Goal: Transaction & Acquisition: Purchase product/service

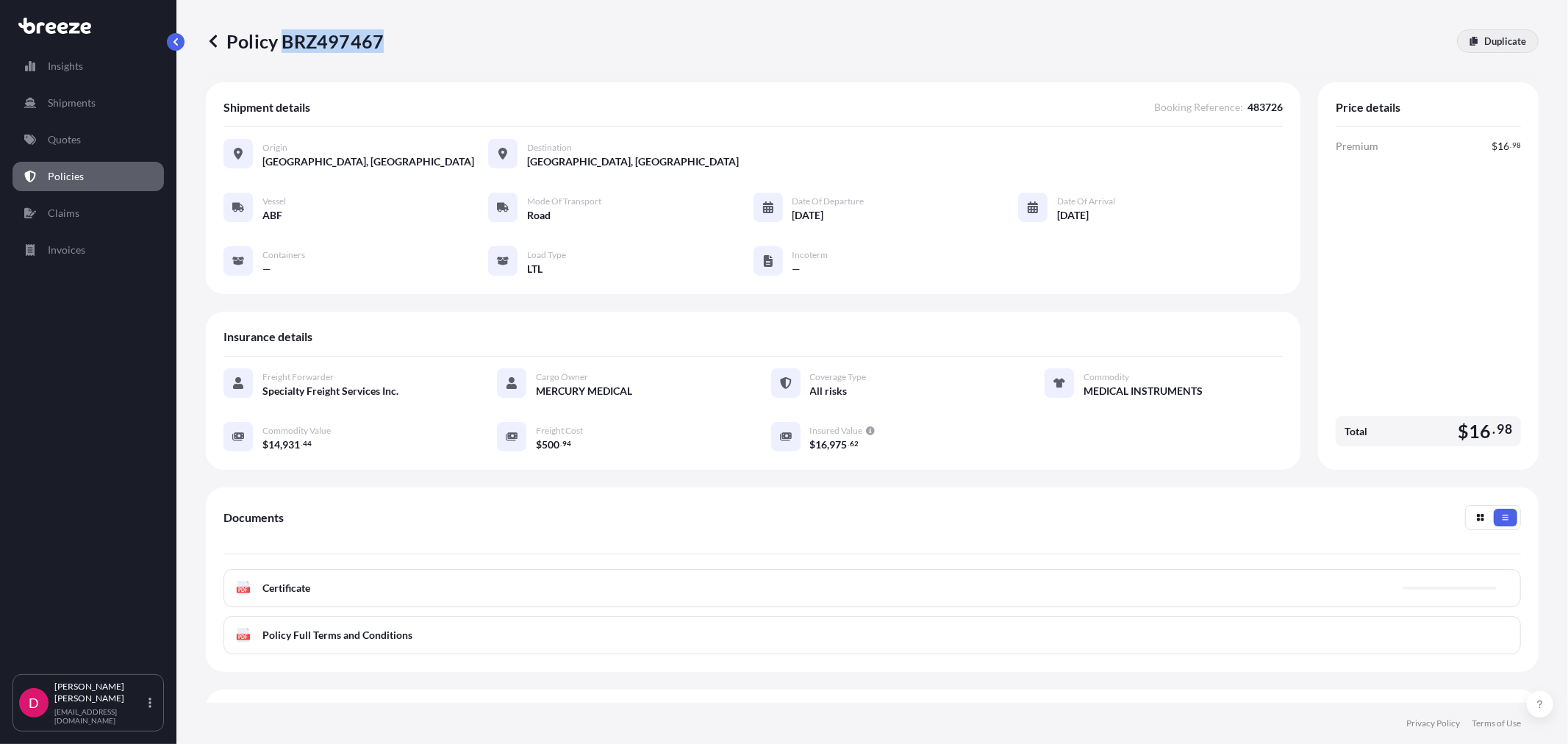
click at [1469, 39] on link "Duplicate" at bounding box center [1498, 42] width 82 height 24
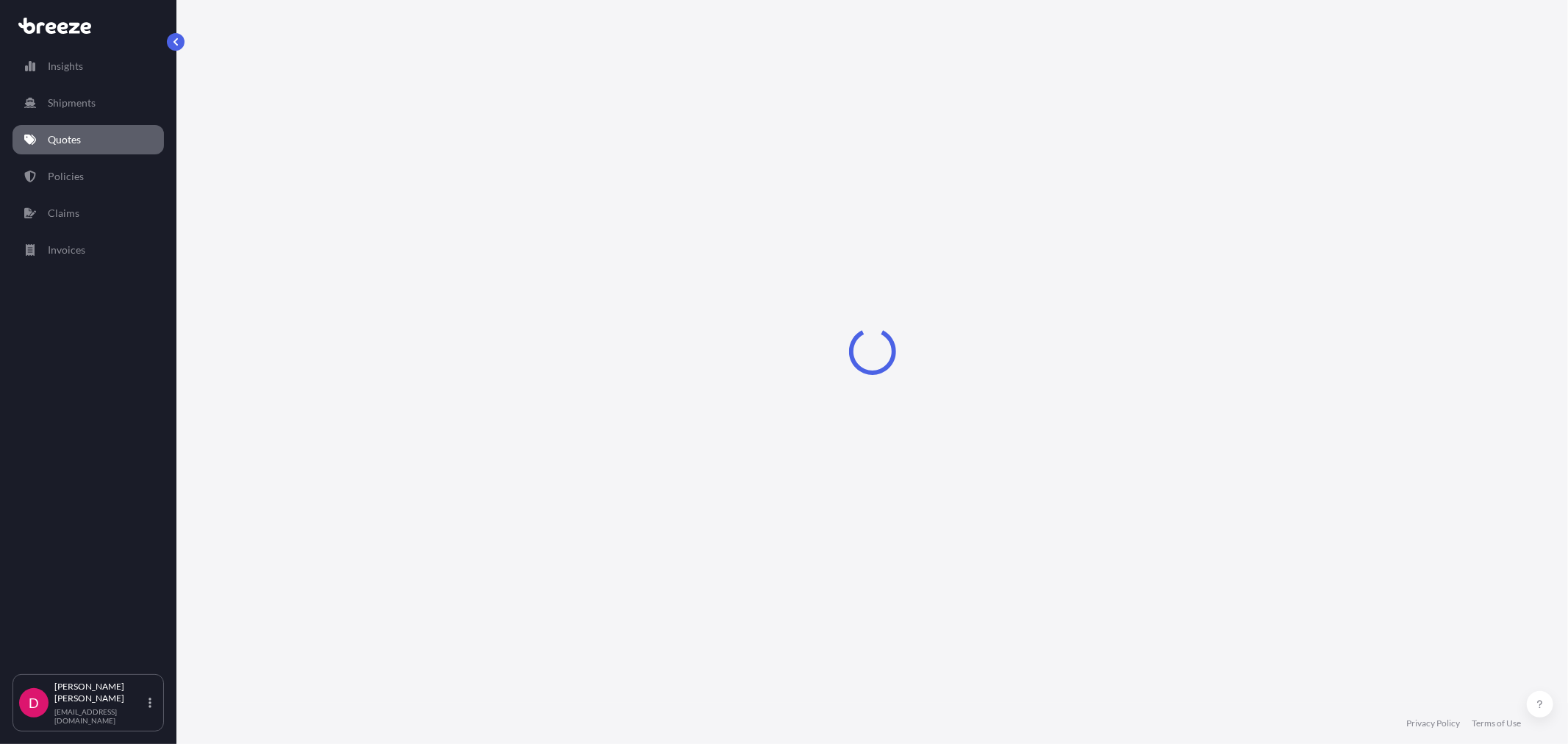
select select "Road"
select select "1"
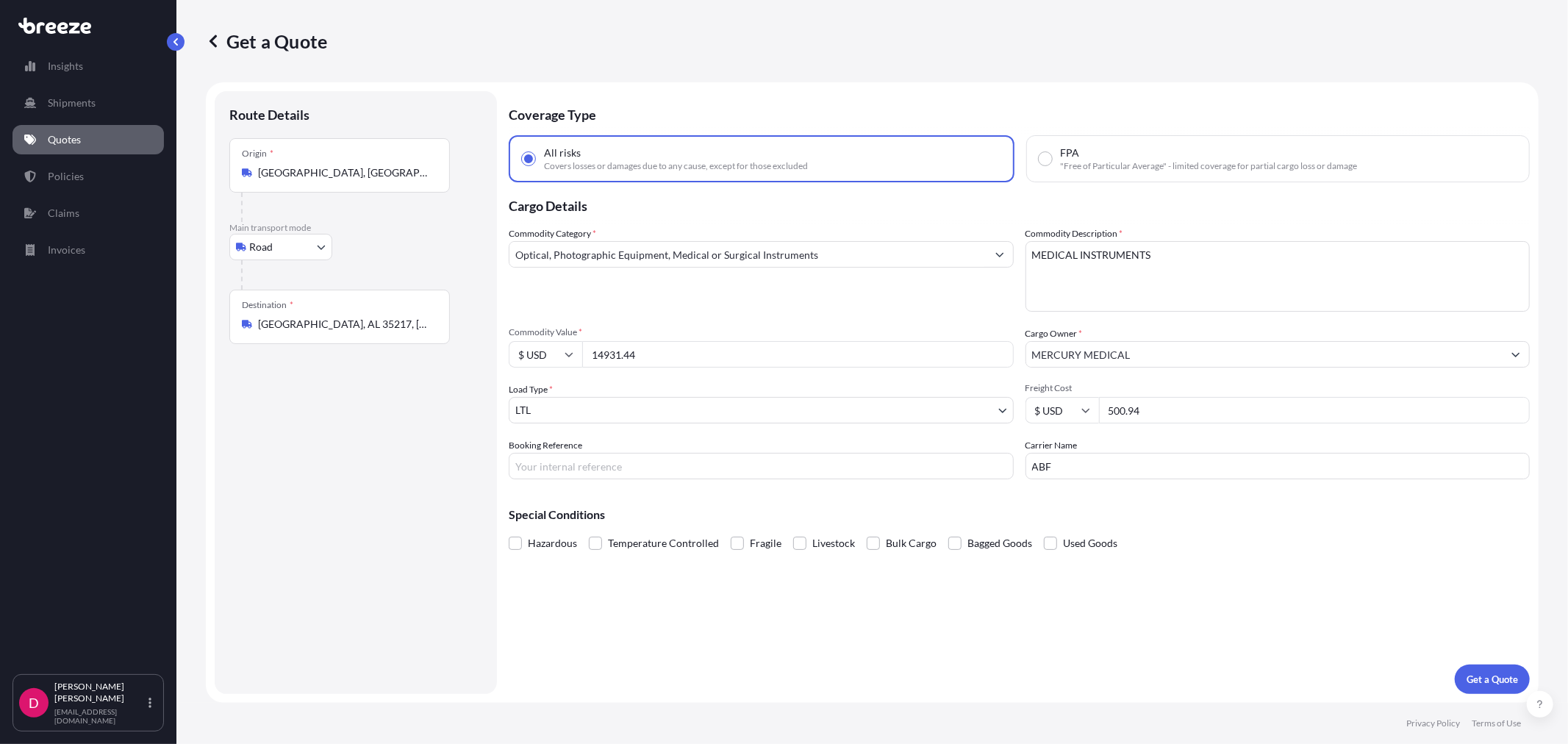
click at [367, 323] on input "[GEOGRAPHIC_DATA], AL 35217, [GEOGRAPHIC_DATA]" at bounding box center [345, 324] width 174 height 15
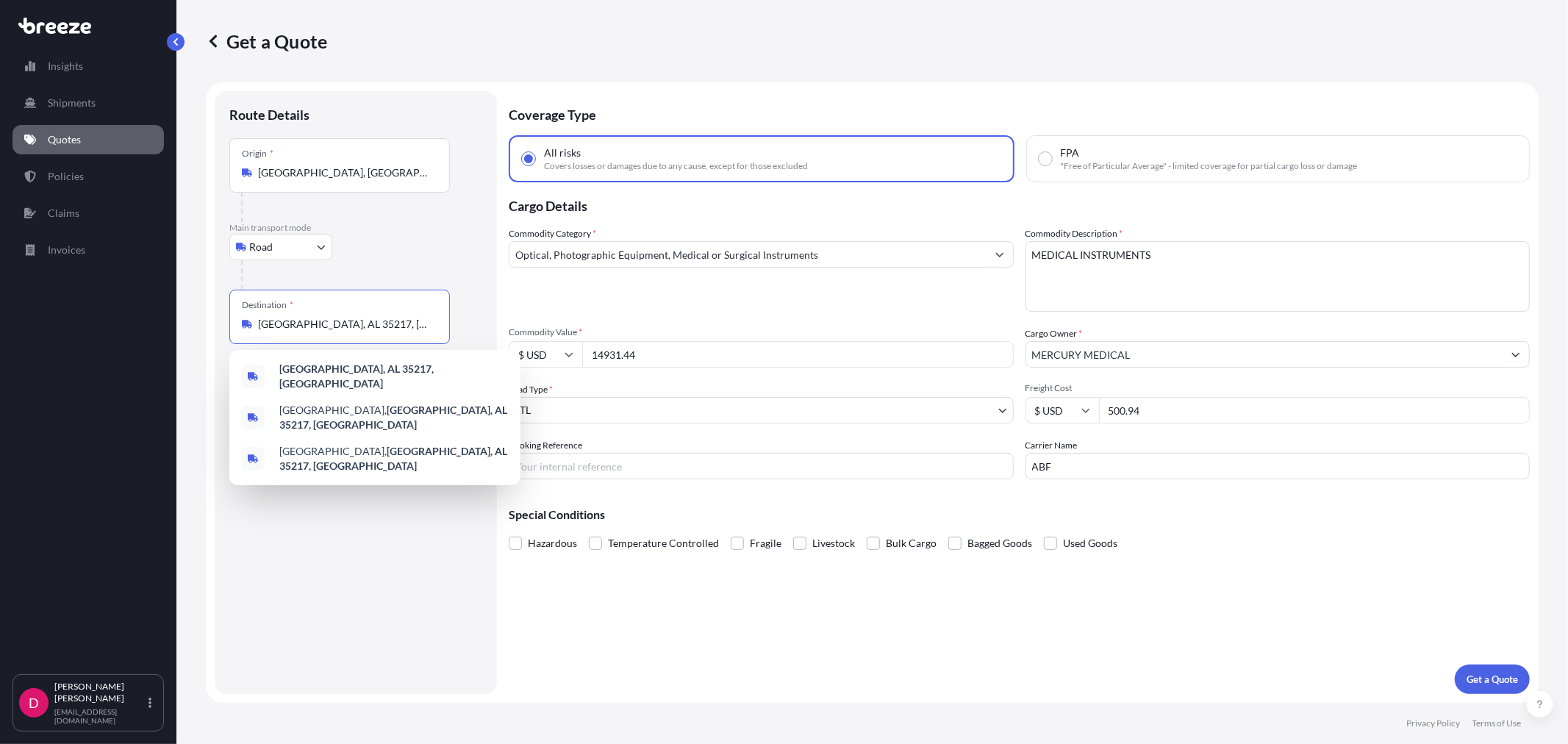
click at [367, 322] on input "[GEOGRAPHIC_DATA], AL 35217, [GEOGRAPHIC_DATA]" at bounding box center [345, 324] width 174 height 15
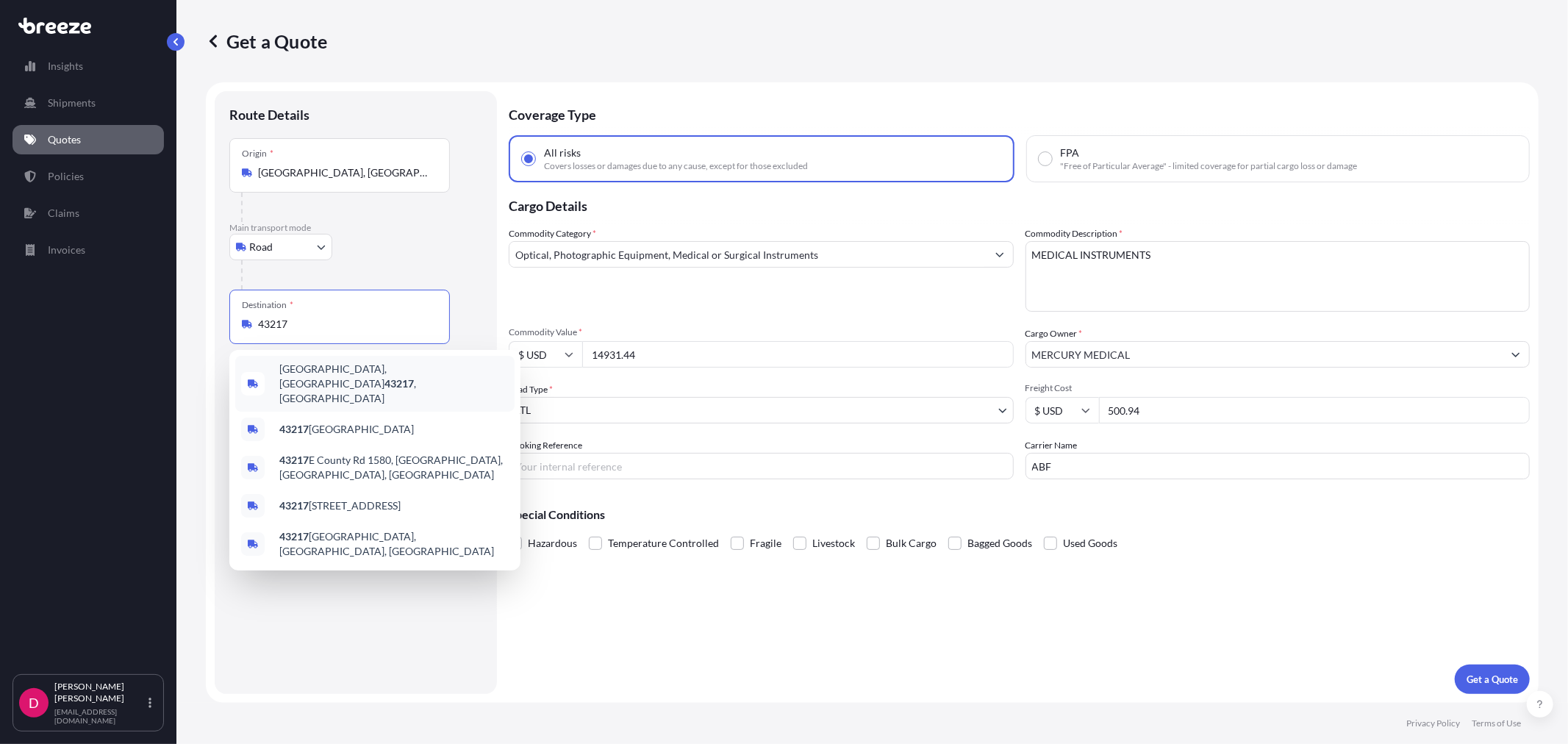
click at [342, 364] on div "[GEOGRAPHIC_DATA] , [GEOGRAPHIC_DATA]" at bounding box center [375, 383] width 280 height 56
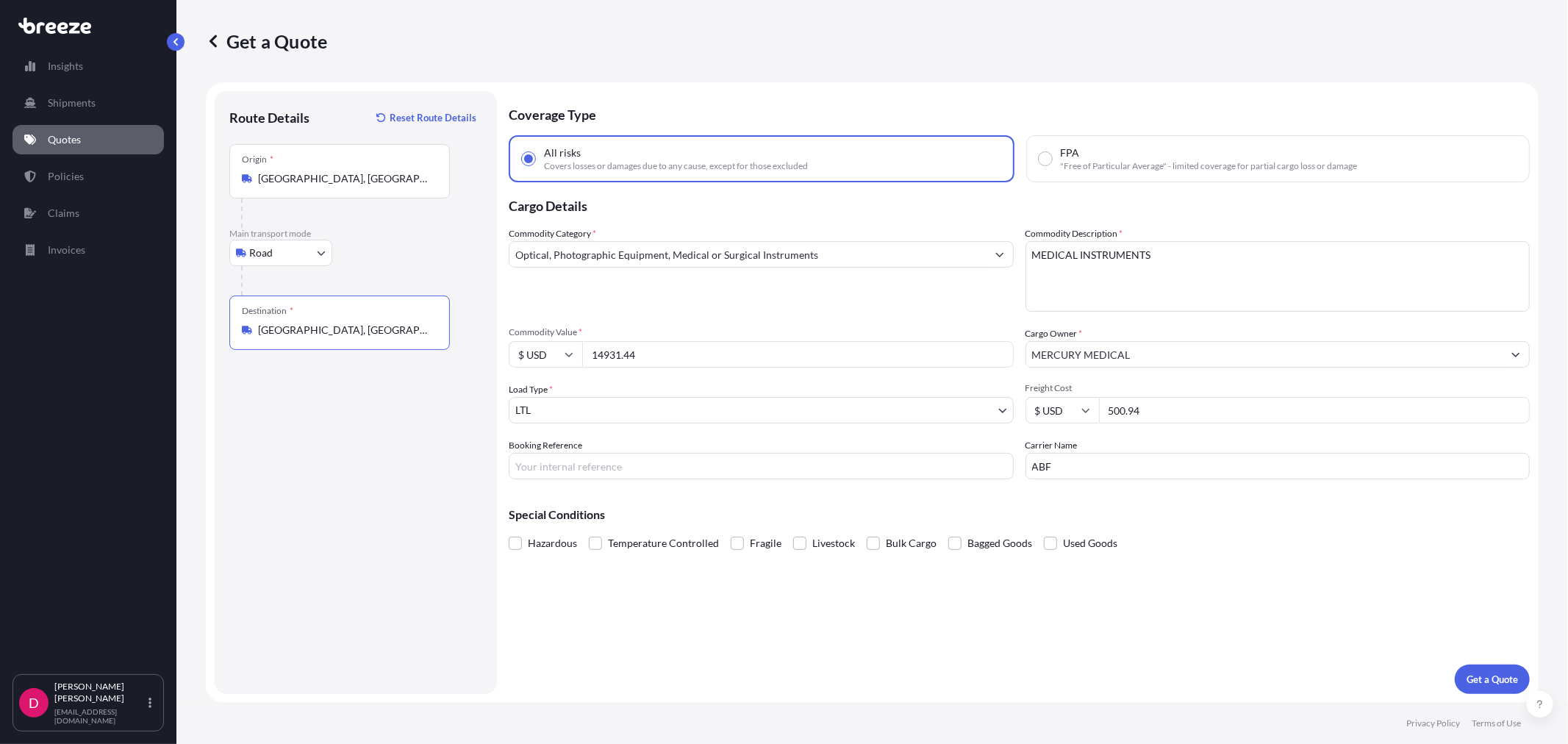
type input "[GEOGRAPHIC_DATA], [GEOGRAPHIC_DATA]"
drag, startPoint x: 680, startPoint y: 352, endPoint x: 564, endPoint y: 346, distance: 116.2
click at [564, 346] on div "$ USD 14931.44" at bounding box center [761, 355] width 505 height 27
paste input "3347.77"
type input "13347.77"
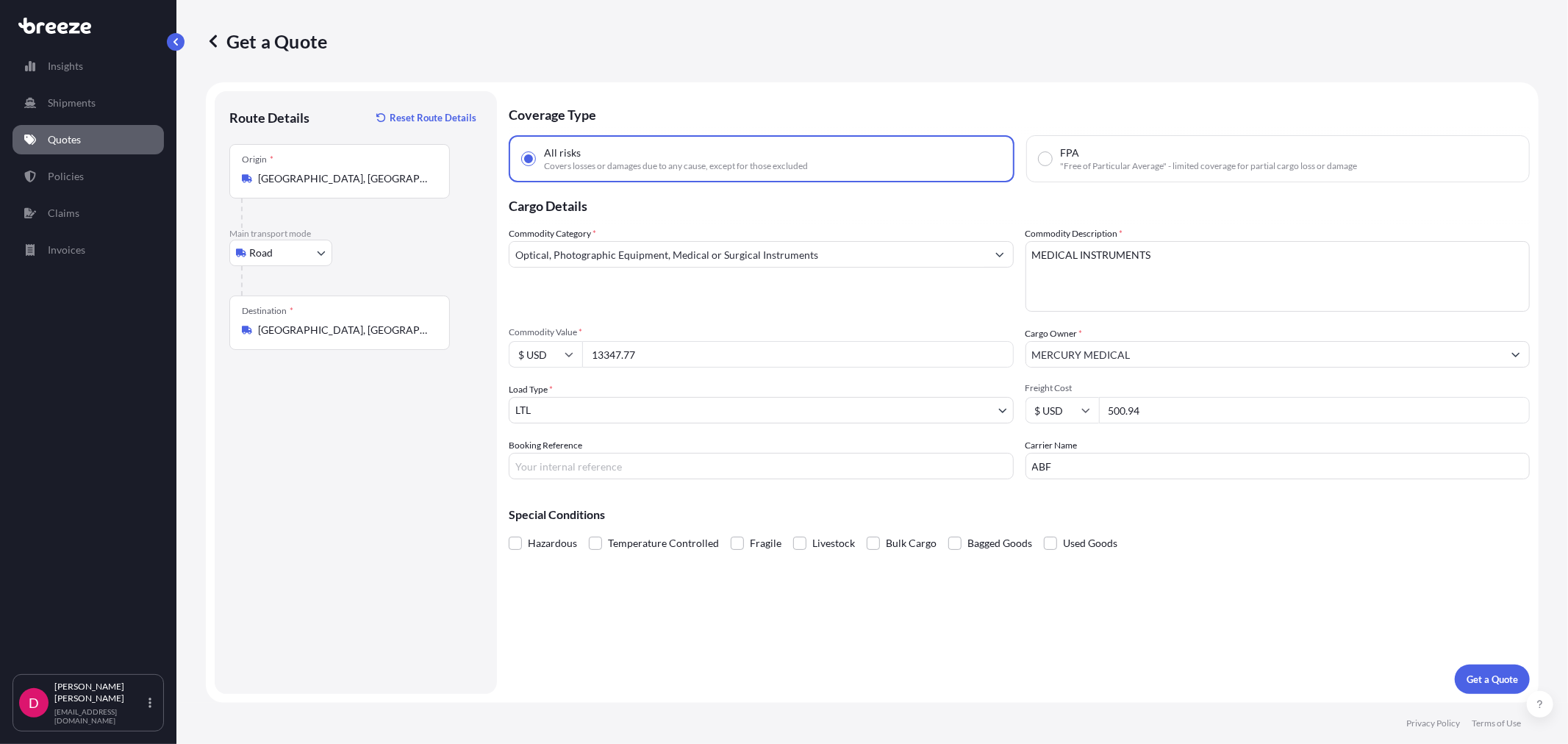
drag, startPoint x: 1172, startPoint y: 406, endPoint x: 1074, endPoint y: 418, distance: 98.7
click at [1074, 418] on div "$ USD 500.94" at bounding box center [1278, 410] width 505 height 27
type input "459.82"
click at [564, 463] on input "Booking Reference" at bounding box center [761, 466] width 505 height 27
paste input "483827"
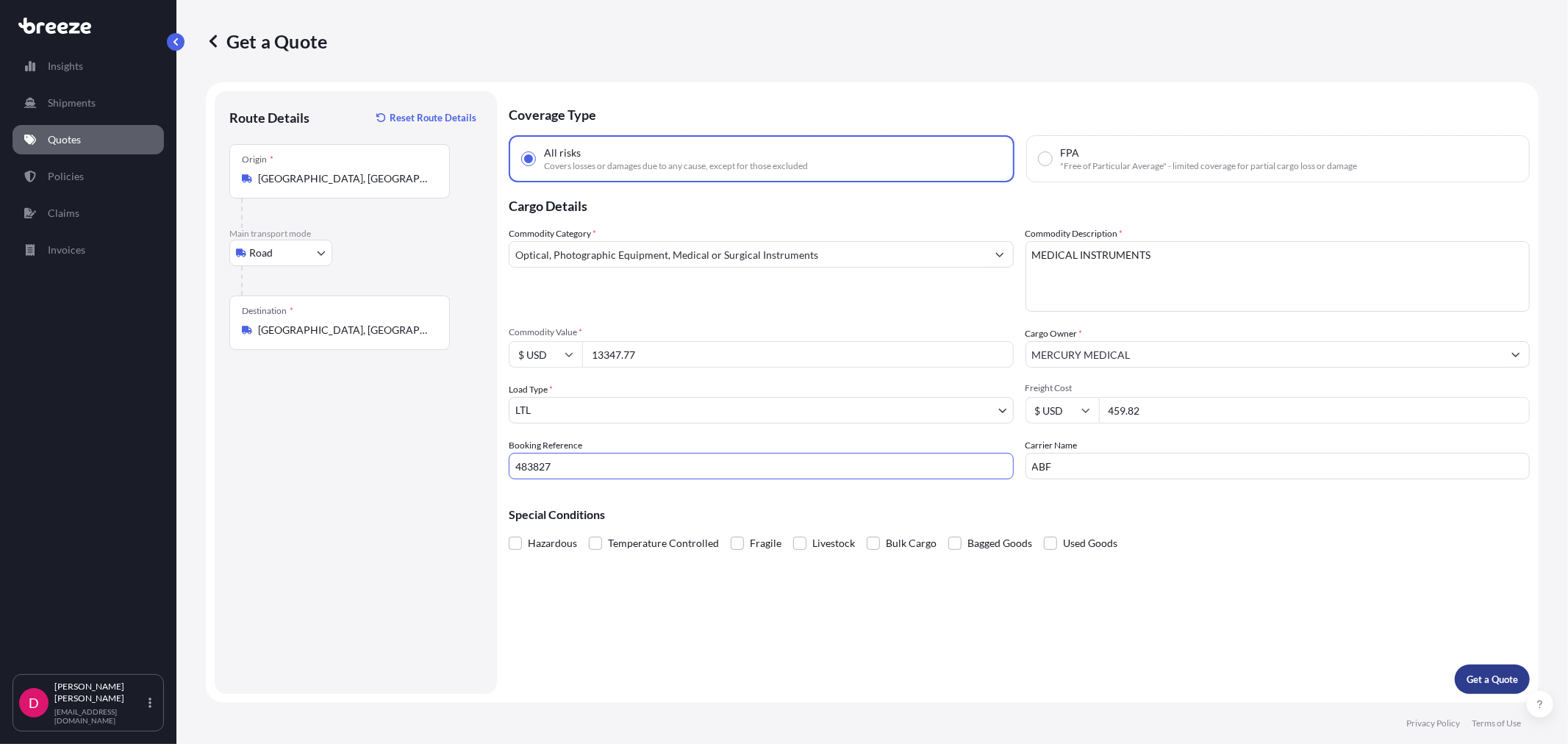
type input "483827"
click at [1486, 680] on p "Get a Quote" at bounding box center [1492, 679] width 51 height 15
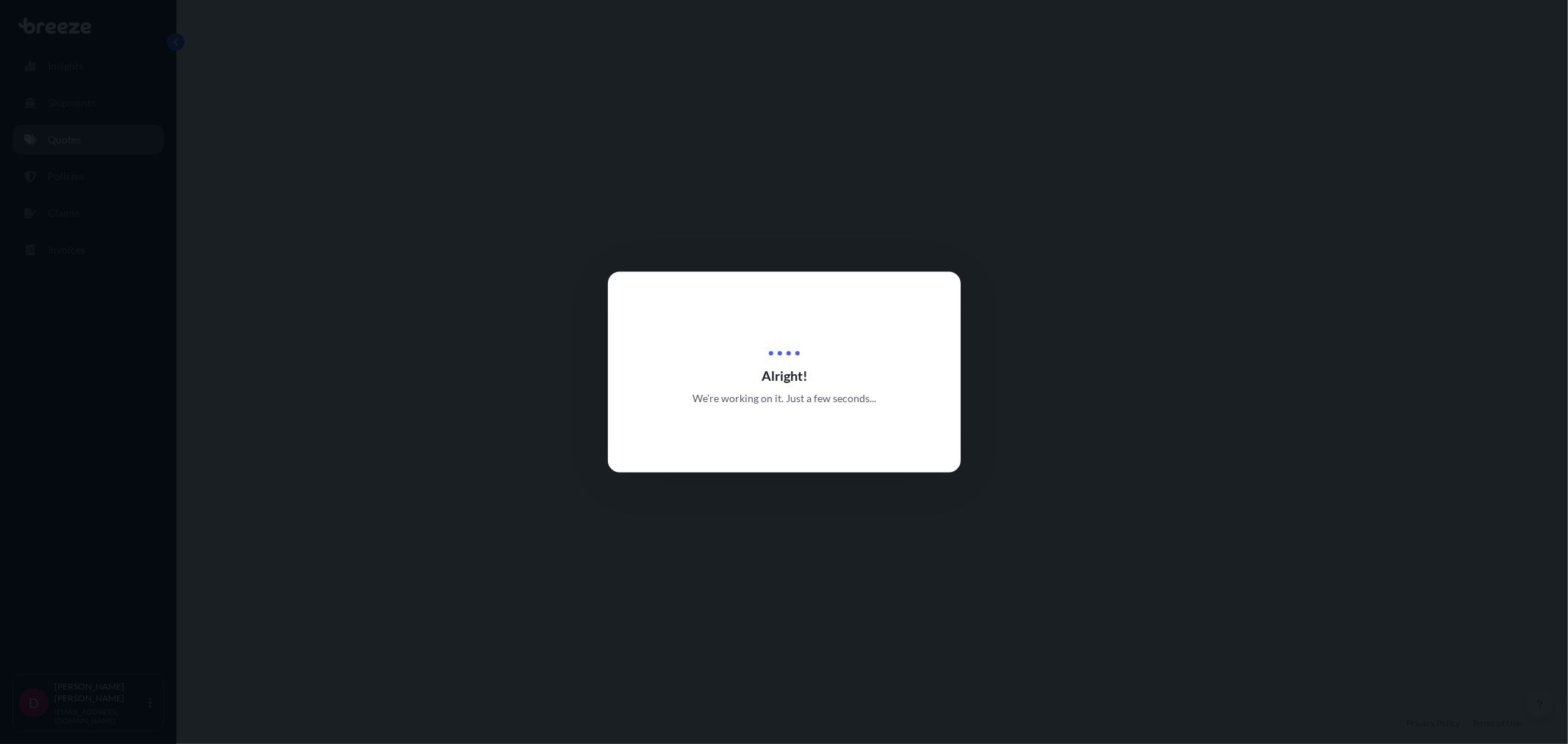
select select "Road"
select select "1"
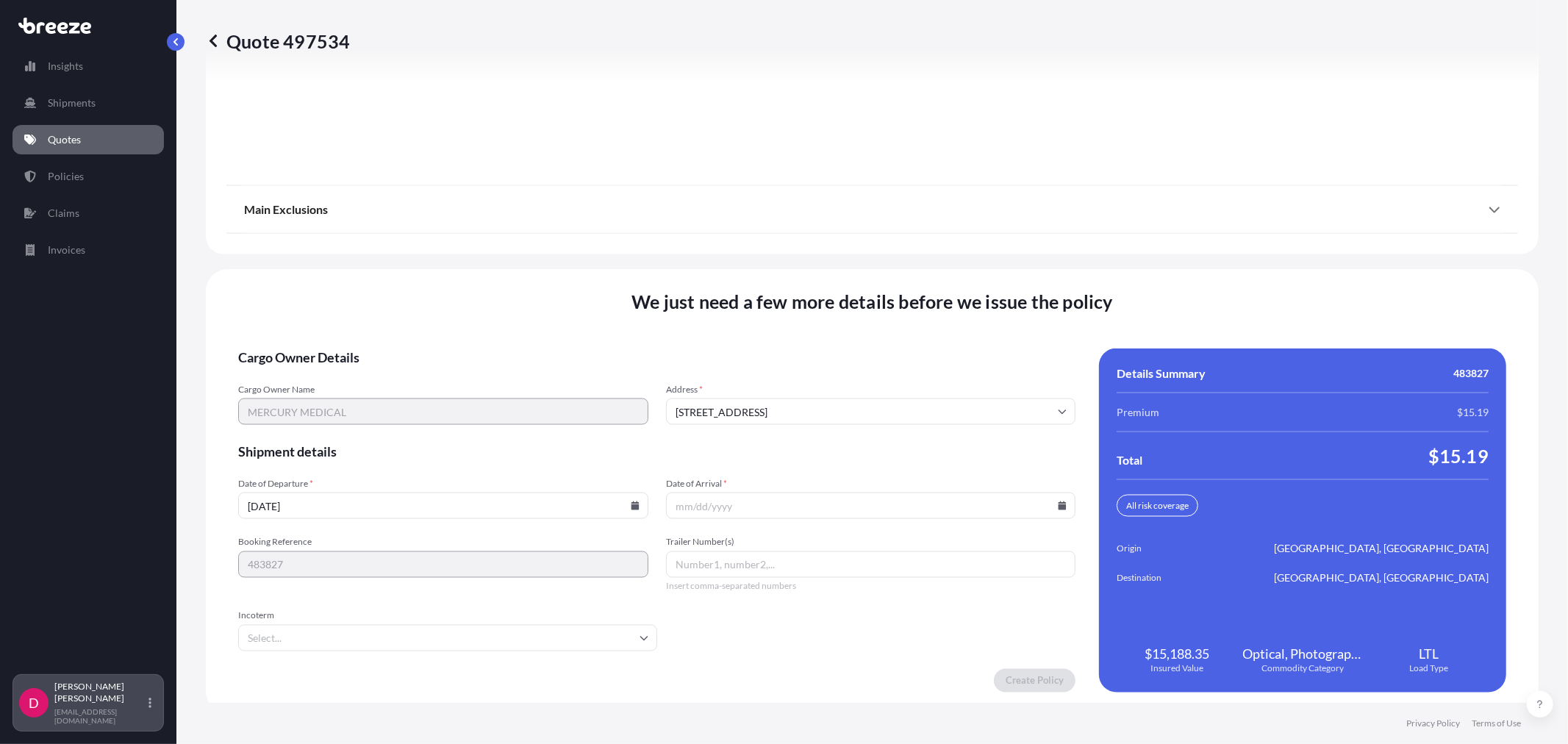
scroll to position [1819, 0]
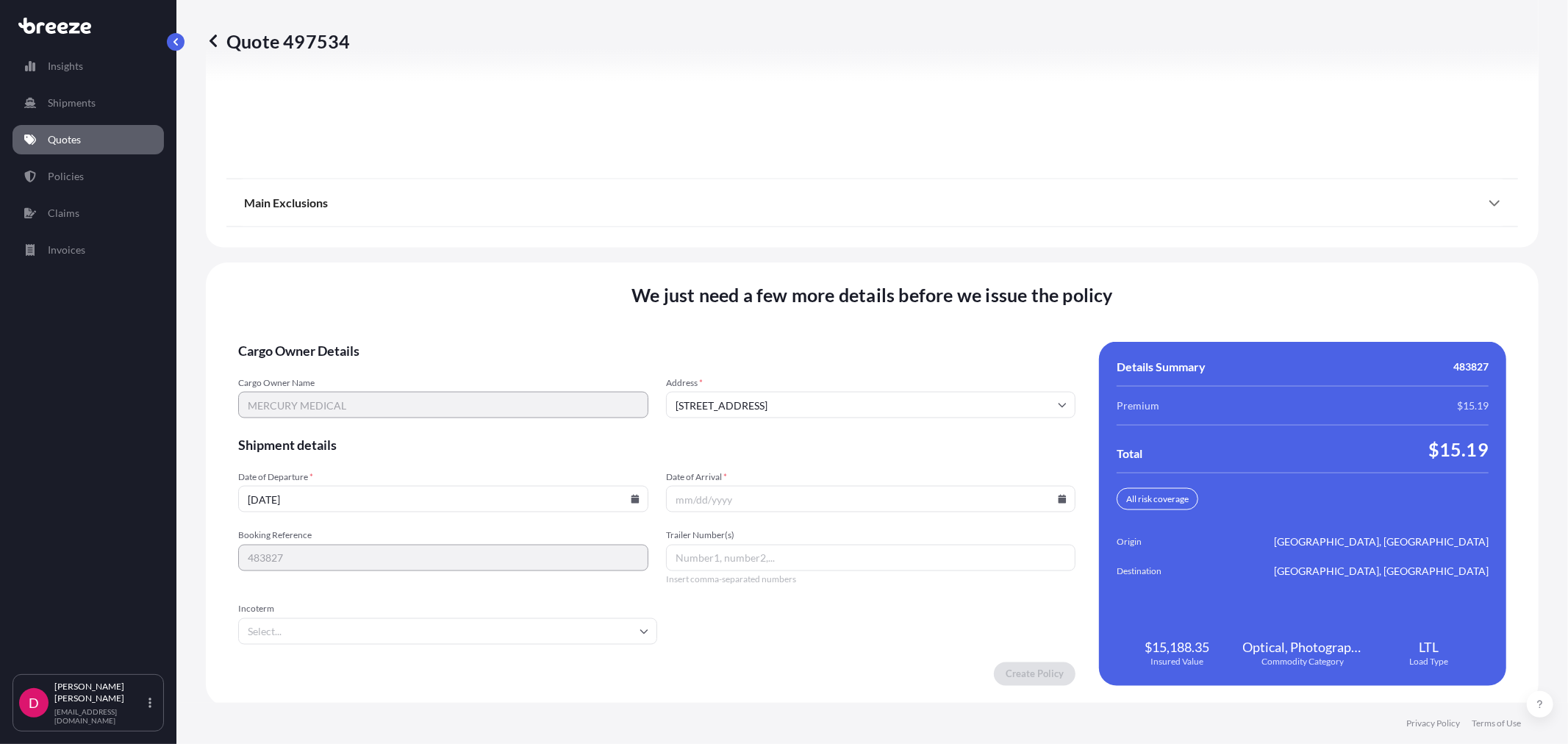
click at [1049, 494] on input "Date of Arrival *" at bounding box center [871, 499] width 410 height 27
click at [1059, 496] on icon at bounding box center [1063, 499] width 8 height 9
click at [397, 491] on input "[DATE]" at bounding box center [443, 499] width 410 height 27
click at [631, 496] on icon at bounding box center [634, 499] width 8 height 9
click at [370, 413] on button "26" at bounding box center [373, 421] width 24 height 24
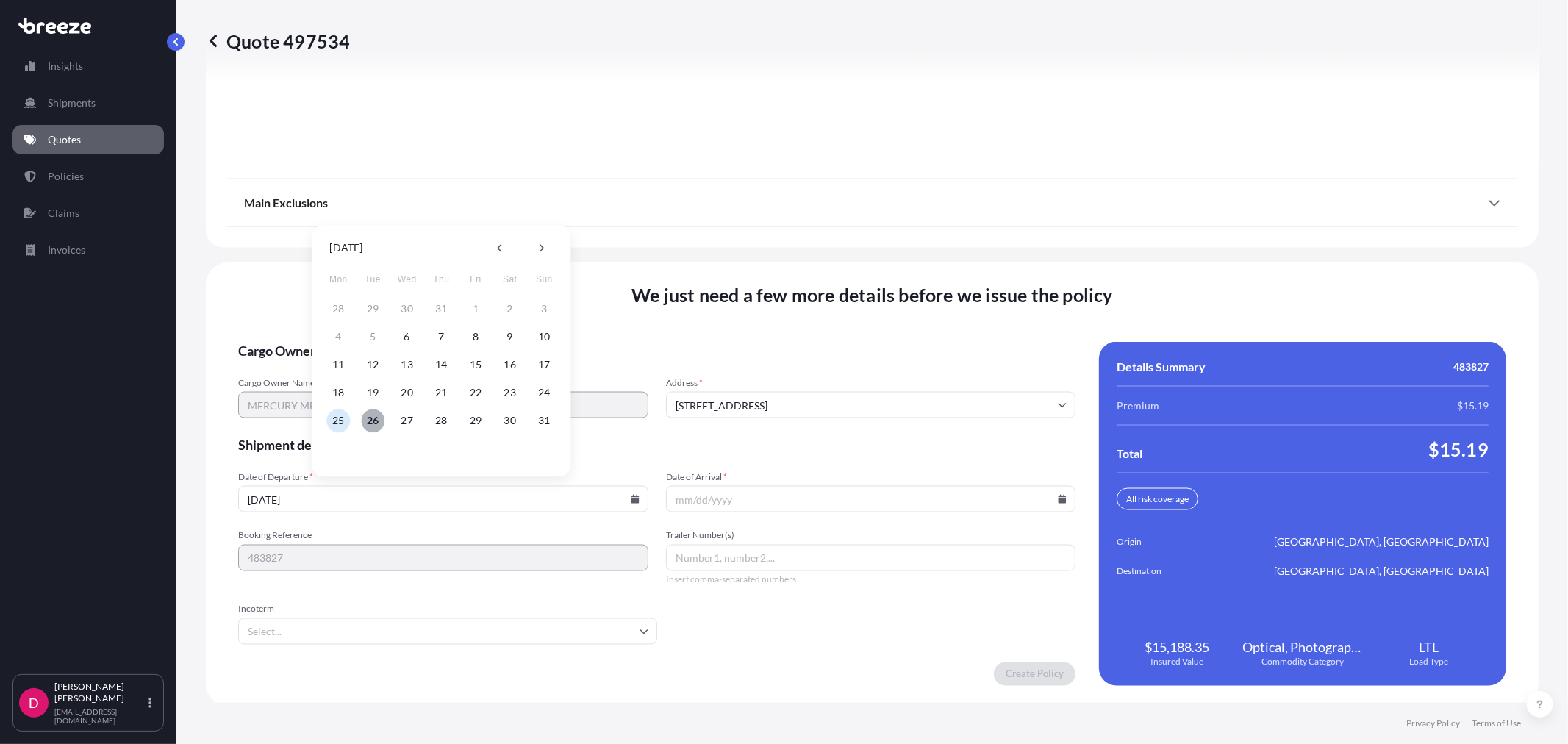
type input "[DATE]"
click at [1050, 489] on input "Date of Arrival *" at bounding box center [871, 499] width 410 height 27
click at [1059, 497] on icon at bounding box center [1063, 499] width 8 height 9
click at [963, 254] on button at bounding box center [965, 248] width 24 height 24
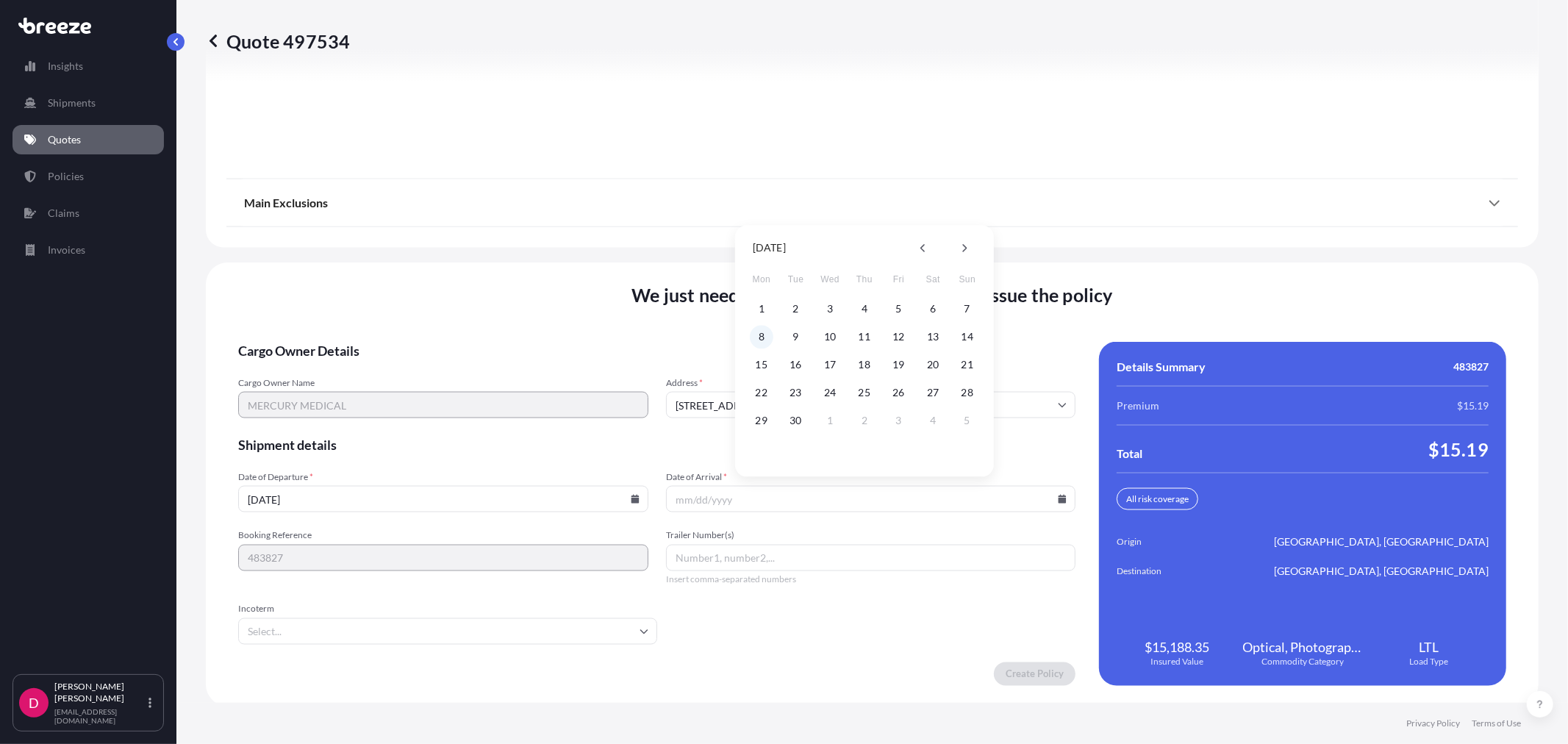
click at [761, 343] on button "8" at bounding box center [762, 337] width 24 height 24
type input "[DATE]"
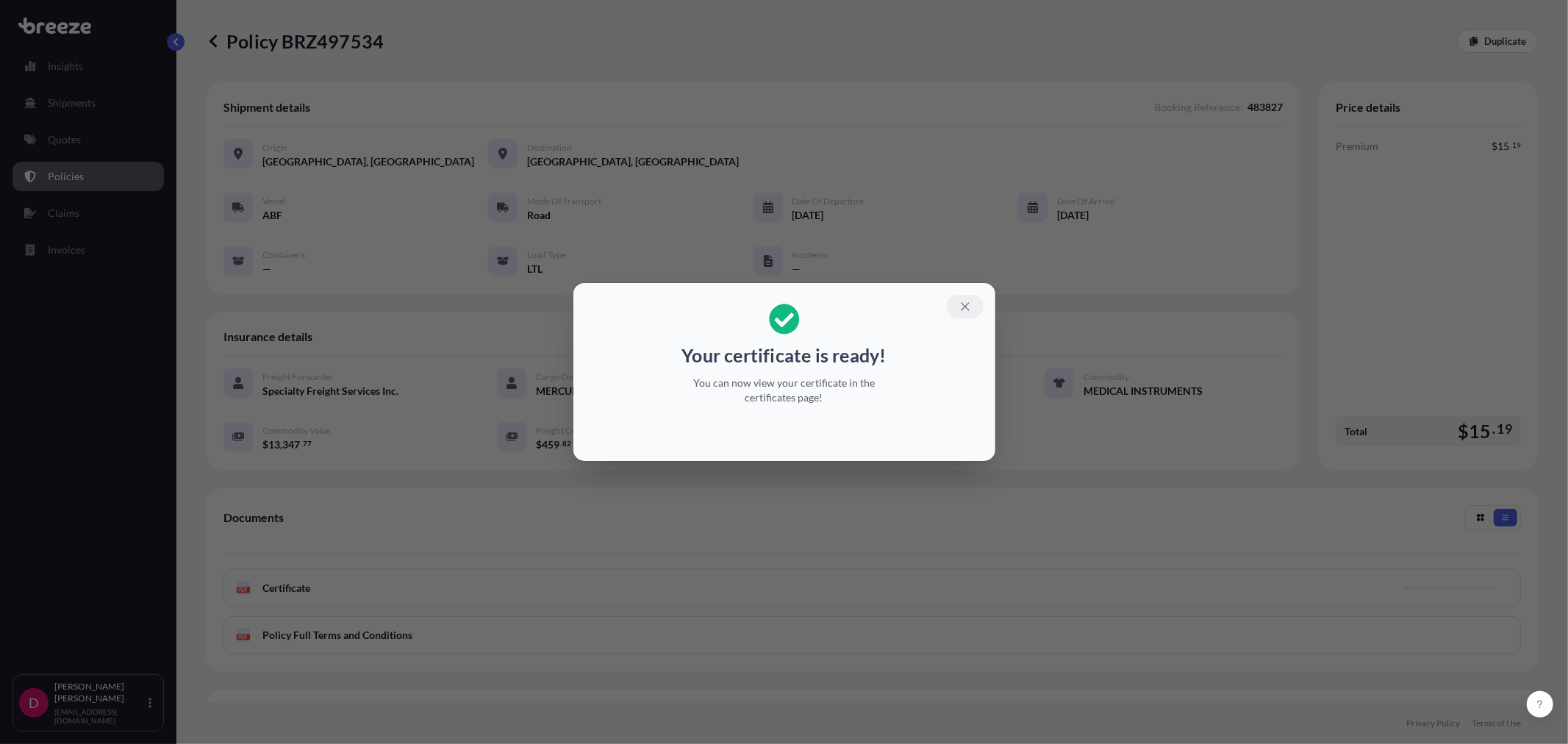
click at [957, 299] on button "button" at bounding box center [965, 306] width 37 height 24
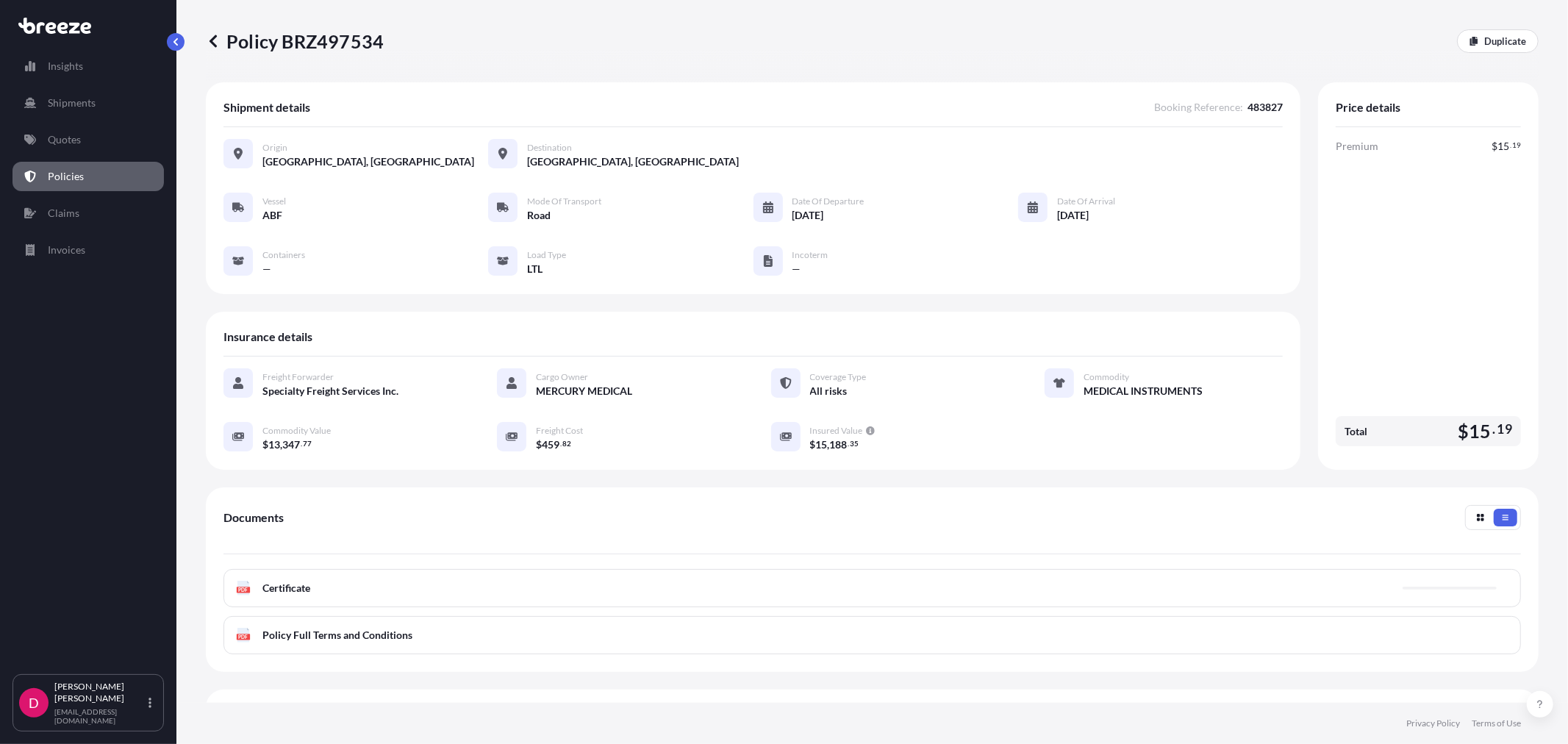
click at [309, 42] on p "Policy BRZ497534" at bounding box center [295, 42] width 178 height 24
click at [309, 42] on p "Policy BRZ497534" at bounding box center [295, 42] width 178 height 24
copy p "BRZ497534"
